Goal: Complete application form: Complete application form

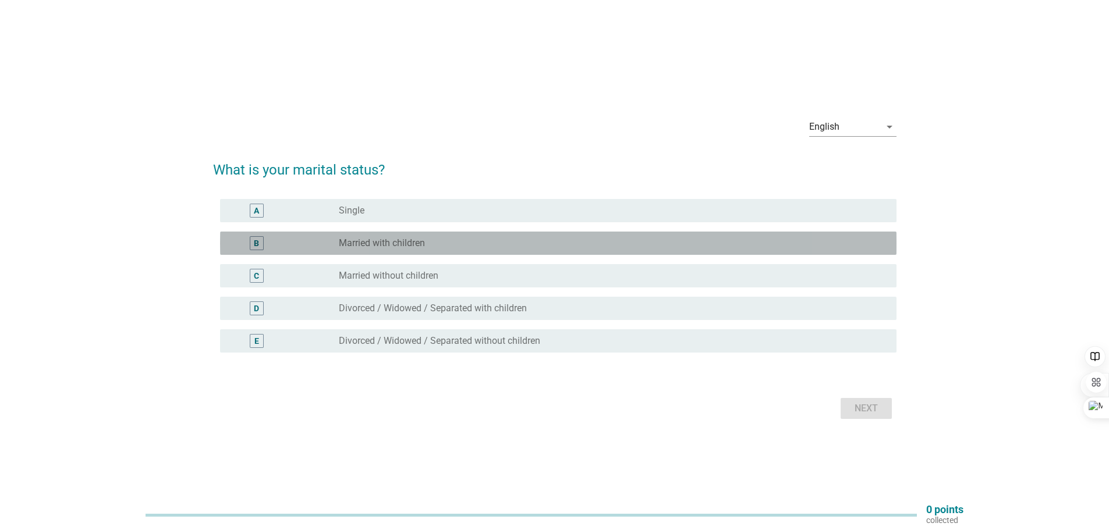
click at [374, 244] on label "Married with children" at bounding box center [382, 243] width 86 height 12
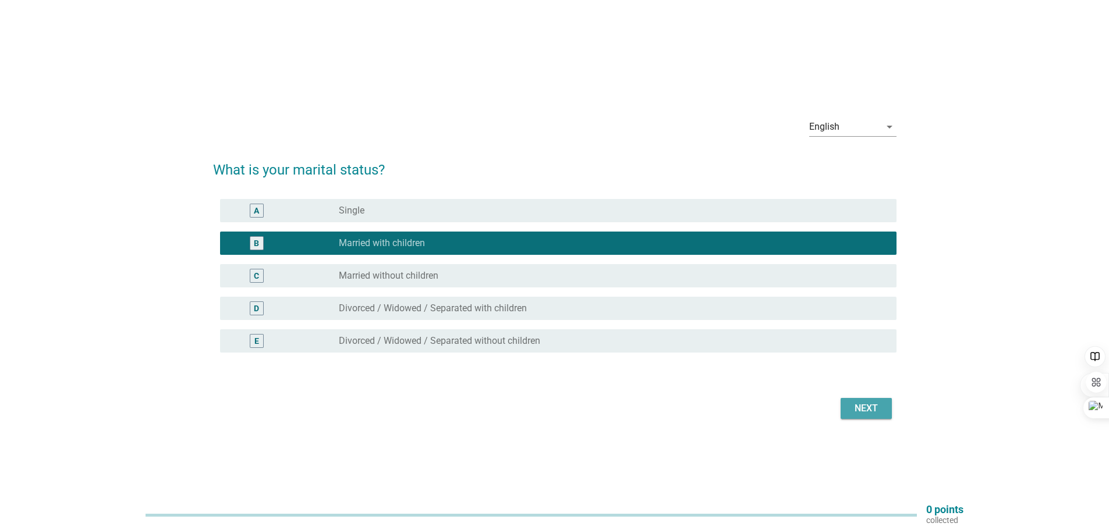
click at [861, 414] on div "Next" at bounding box center [866, 409] width 33 height 14
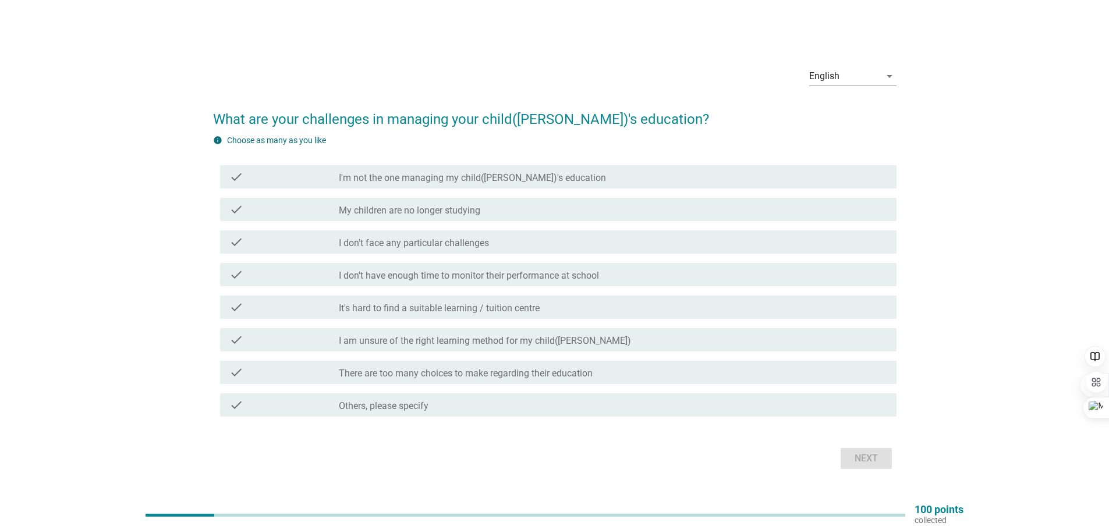
click at [457, 211] on label "My children are no longer studying" at bounding box center [409, 211] width 141 height 12
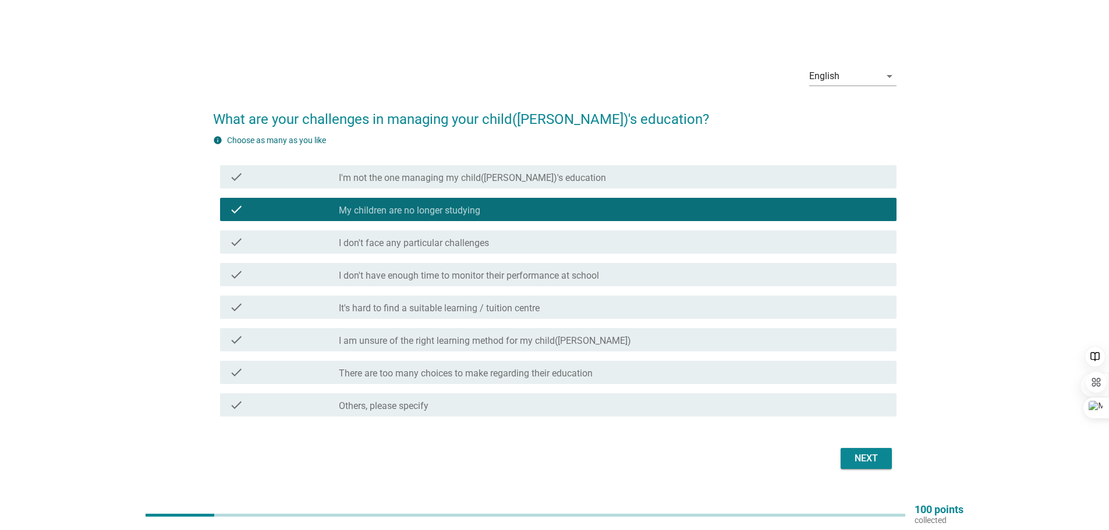
click at [459, 276] on label "I don't have enough time to monitor their performance at school" at bounding box center [469, 276] width 260 height 12
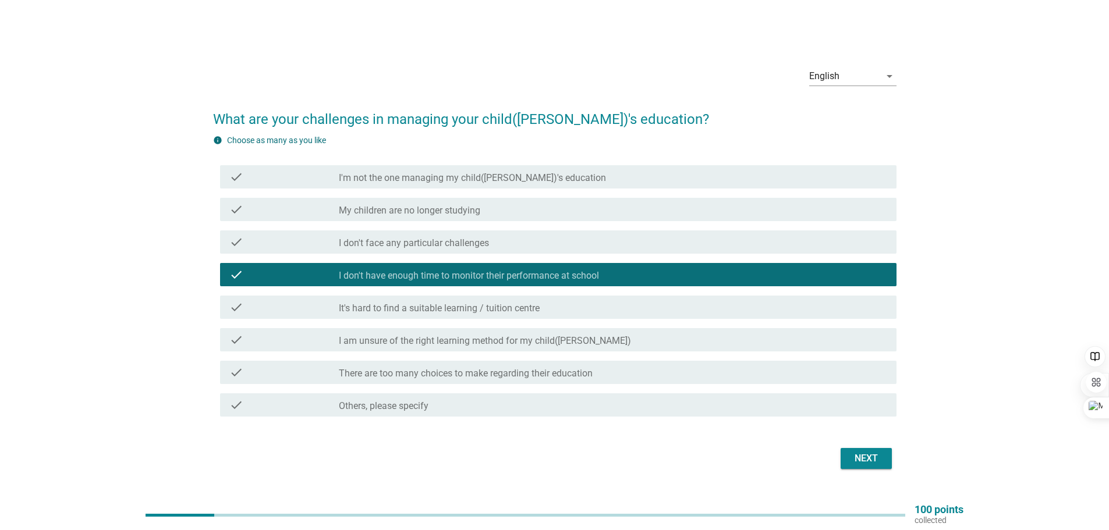
click at [456, 208] on label "My children are no longer studying" at bounding box center [409, 211] width 141 height 12
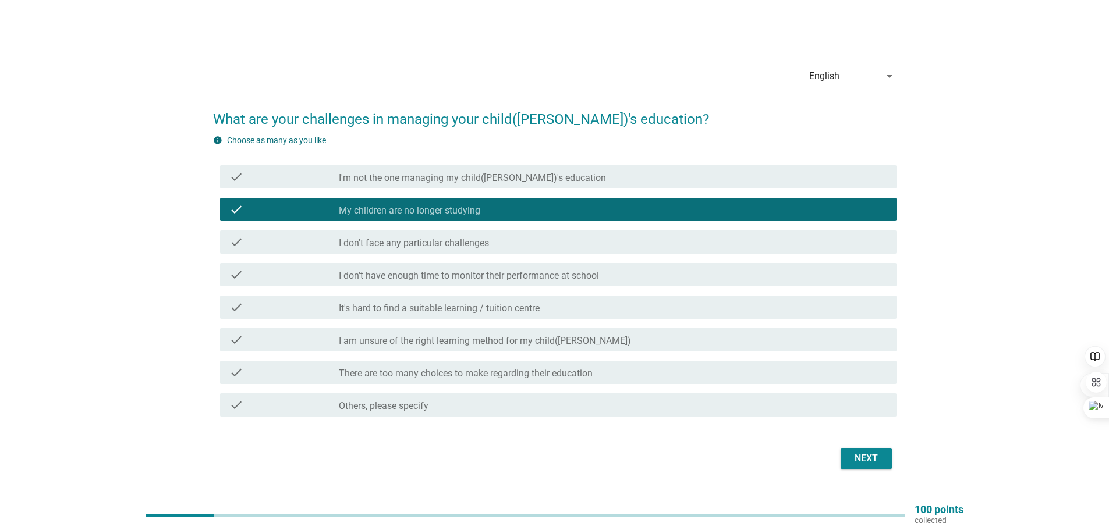
click at [870, 457] on div "Next" at bounding box center [866, 459] width 33 height 14
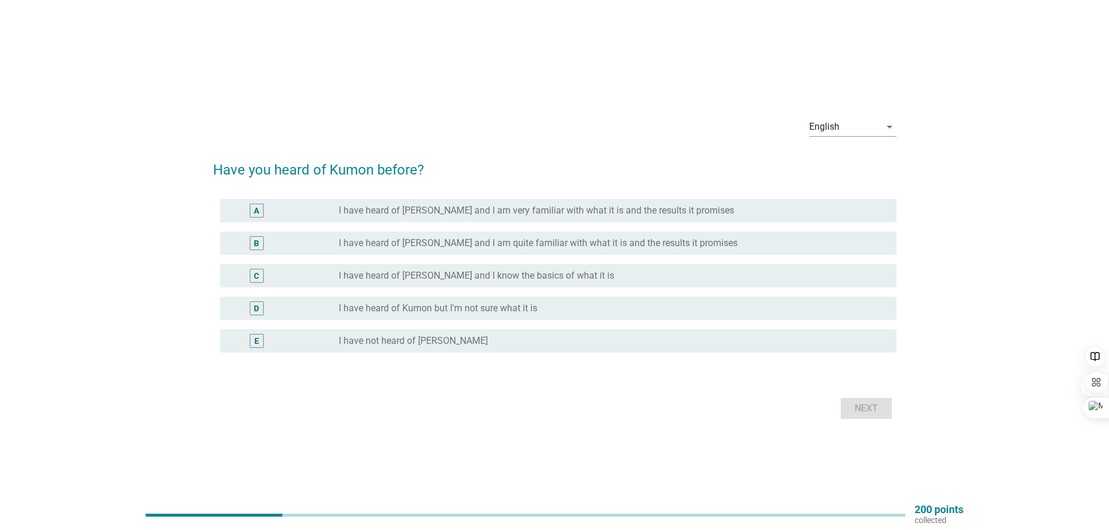
click at [540, 273] on label "I have heard of [PERSON_NAME] and I know the basics of what it is" at bounding box center [476, 276] width 275 height 12
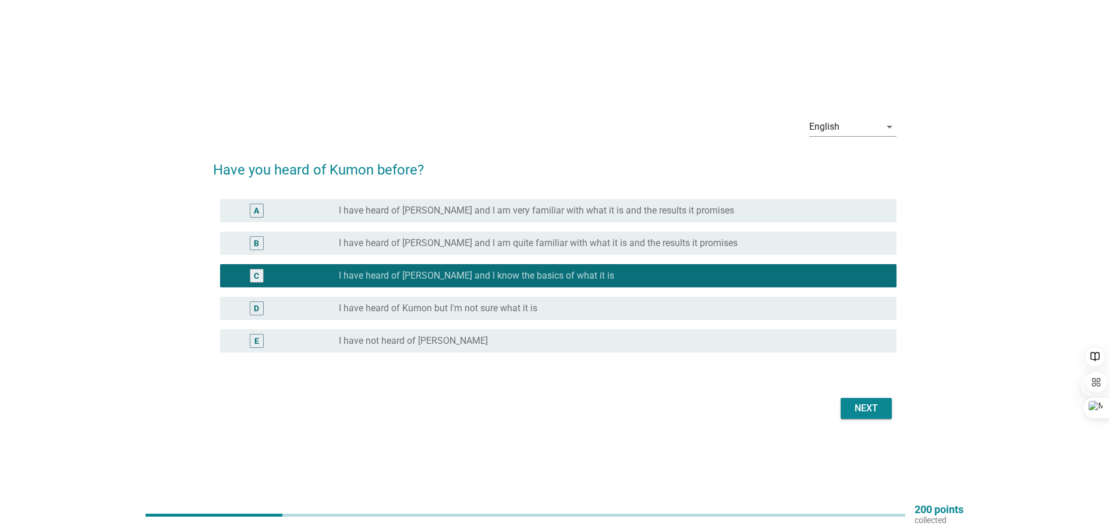
click at [866, 408] on div "Next" at bounding box center [866, 409] width 33 height 14
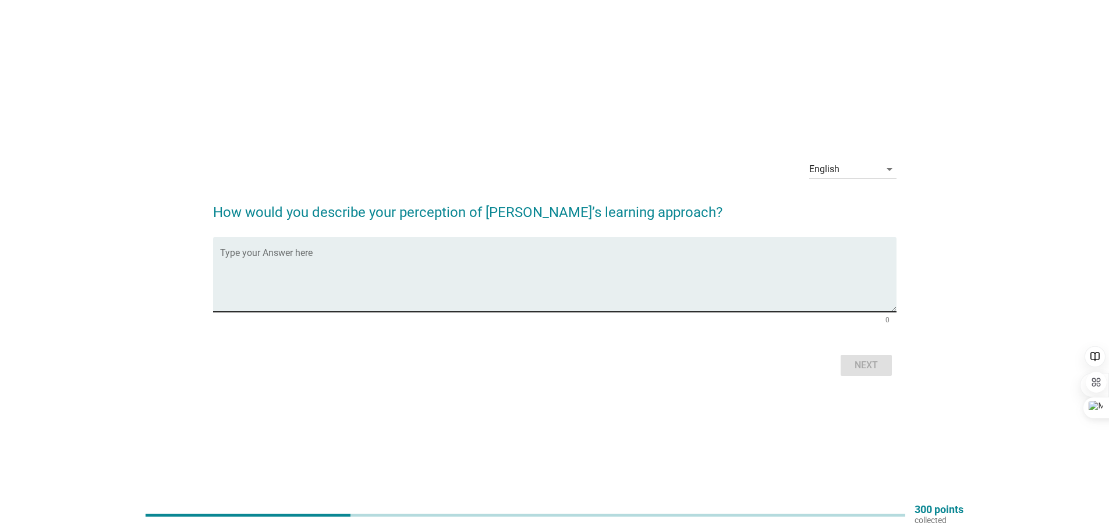
click at [624, 256] on textarea "Type your Answer here" at bounding box center [558, 281] width 676 height 61
type textarea "OK."
click at [855, 370] on div "Next" at bounding box center [866, 365] width 33 height 14
